Goal: Transaction & Acquisition: Download file/media

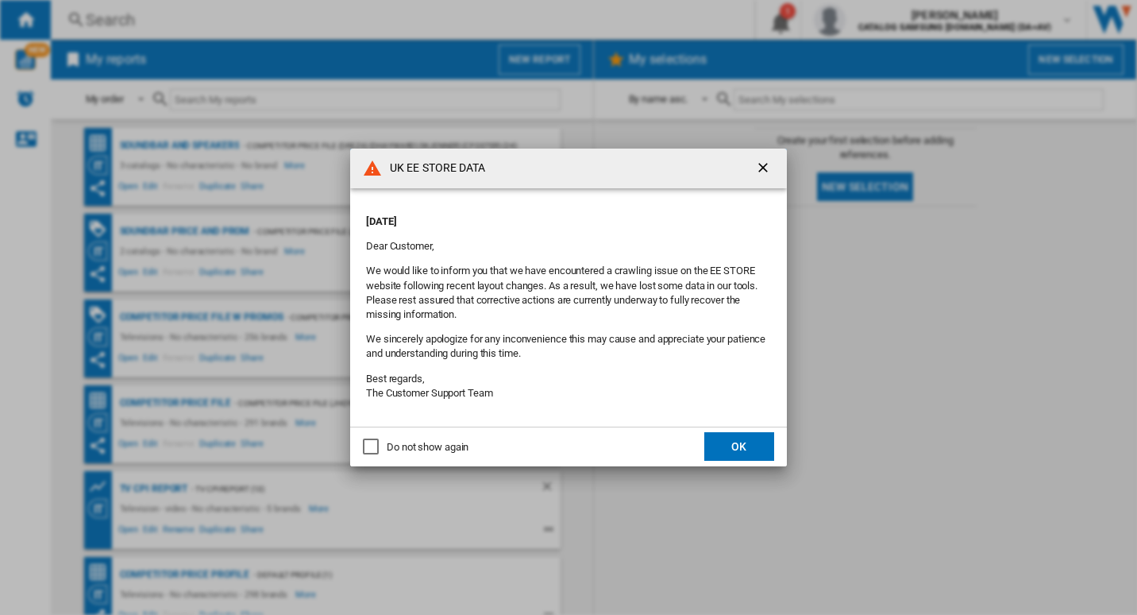
click at [763, 451] on button "OK" at bounding box center [740, 446] width 70 height 29
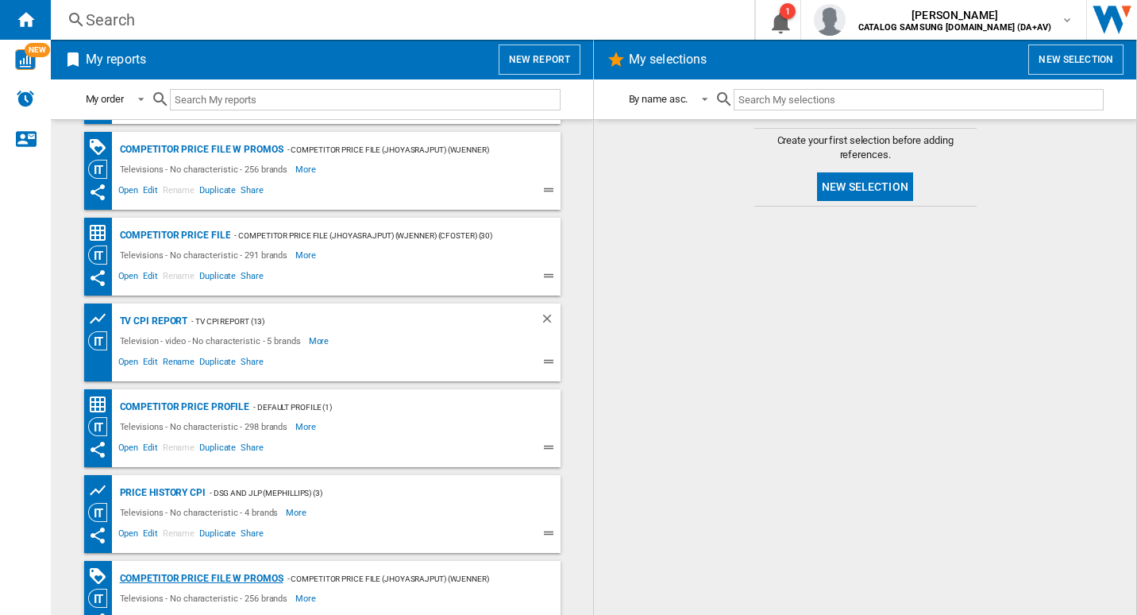
scroll to position [125, 0]
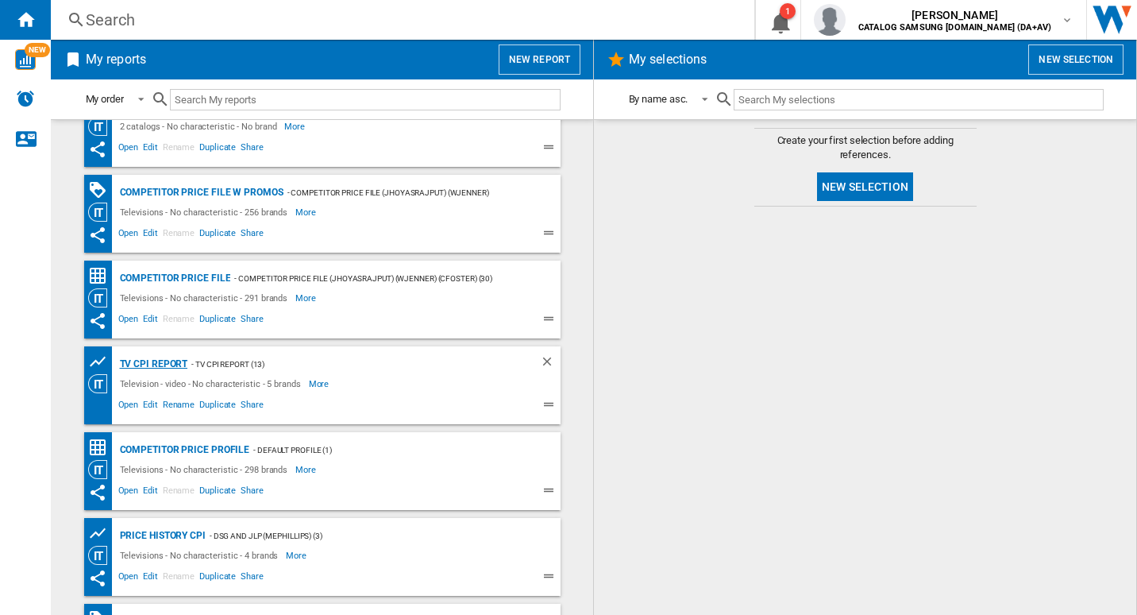
click at [172, 366] on div "TV CPI Report" at bounding box center [152, 364] width 72 height 20
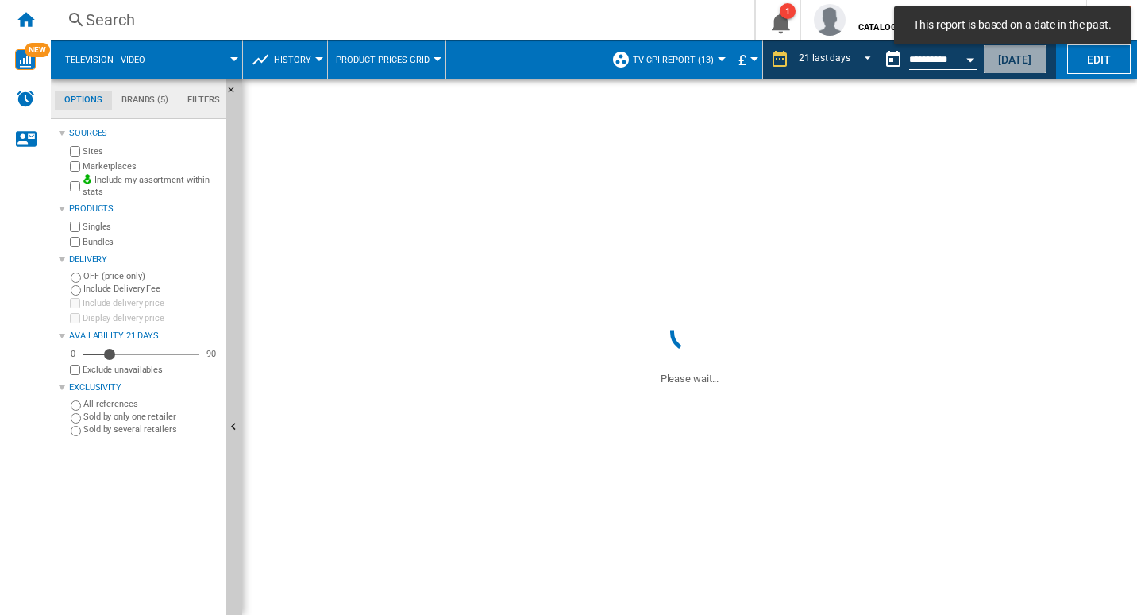
click at [1024, 58] on button "[DATE]" at bounding box center [1015, 58] width 64 height 29
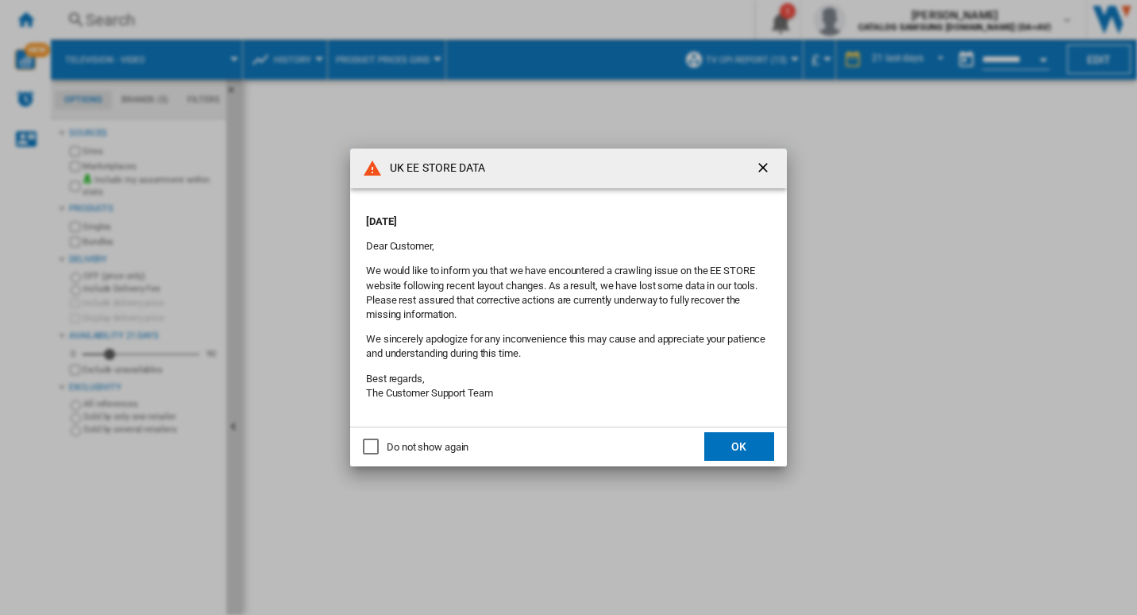
click at [753, 438] on button "OK" at bounding box center [740, 446] width 70 height 29
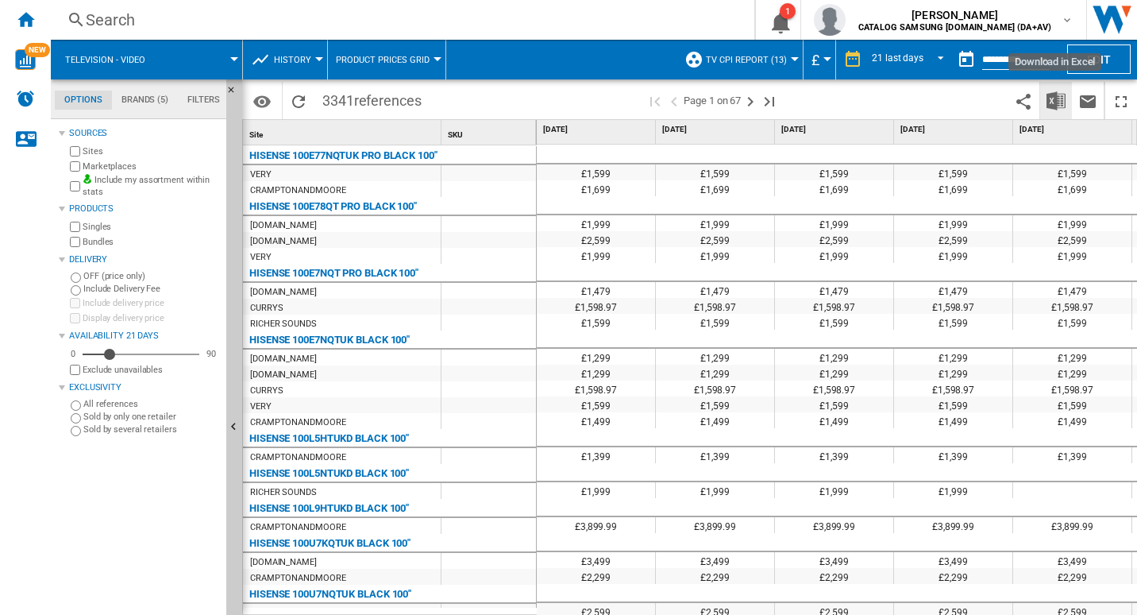
click at [1064, 110] on button "Download in Excel" at bounding box center [1057, 100] width 32 height 37
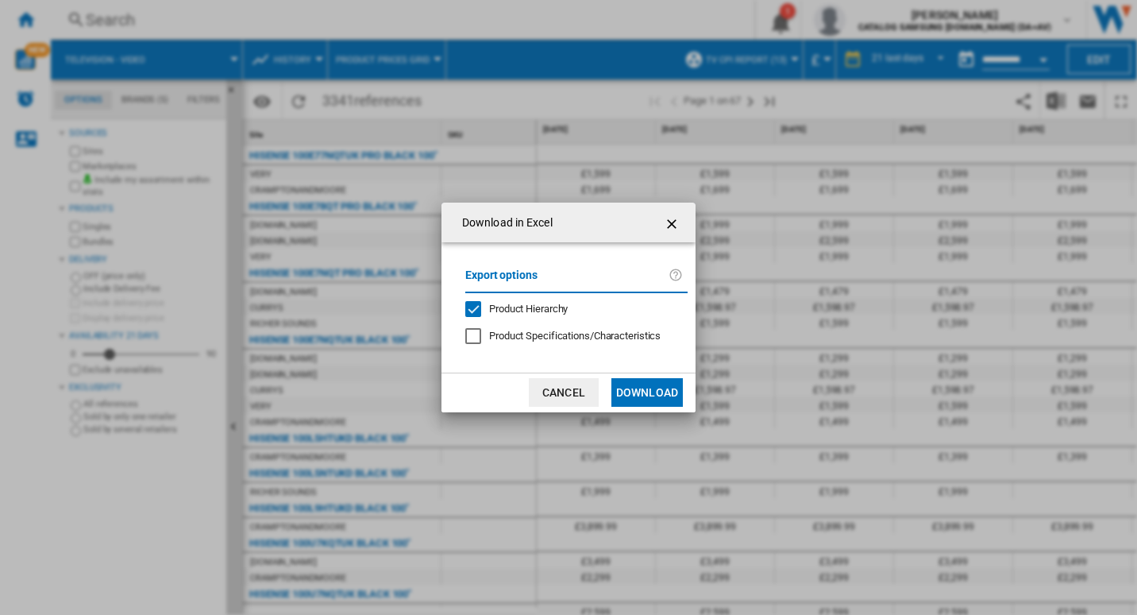
click at [660, 404] on button "Download" at bounding box center [647, 392] width 71 height 29
